Goal: Information Seeking & Learning: Check status

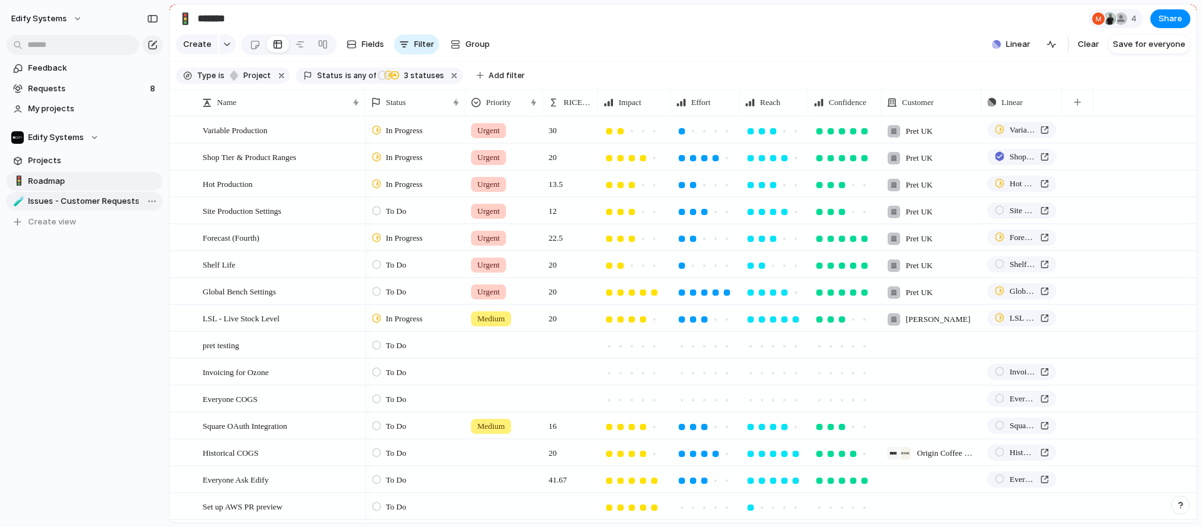
click at [73, 202] on span "Issues - Customer Requests" at bounding box center [93, 201] width 130 height 13
type input "**********"
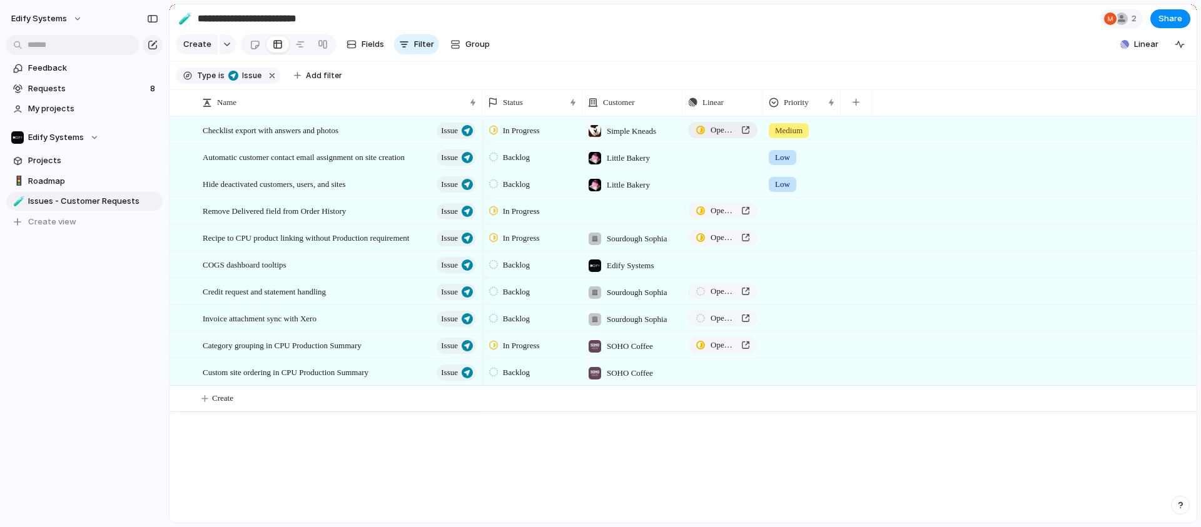
click at [729, 133] on span "Open in Linear" at bounding box center [723, 130] width 26 height 13
